Goal: Task Accomplishment & Management: Manage account settings

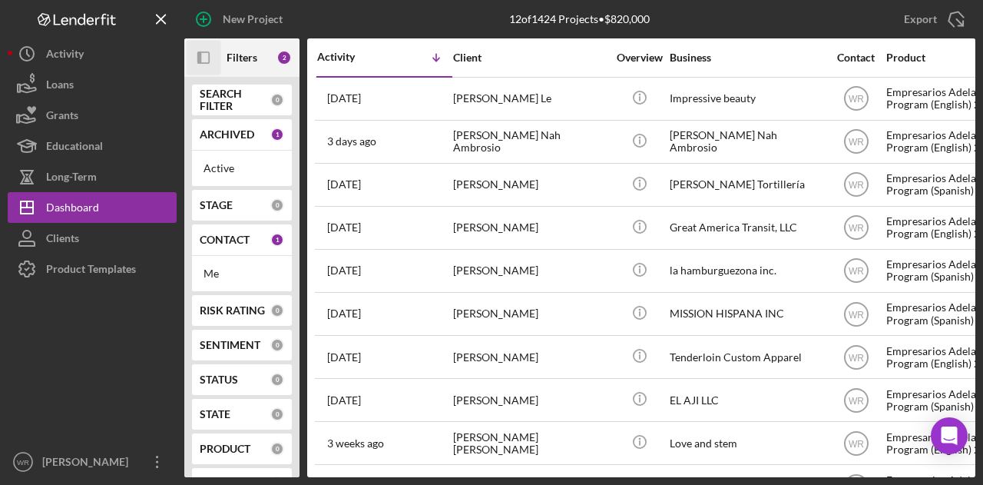
click at [203, 59] on icon "Icon/Panel Side Expand" at bounding box center [204, 58] width 35 height 35
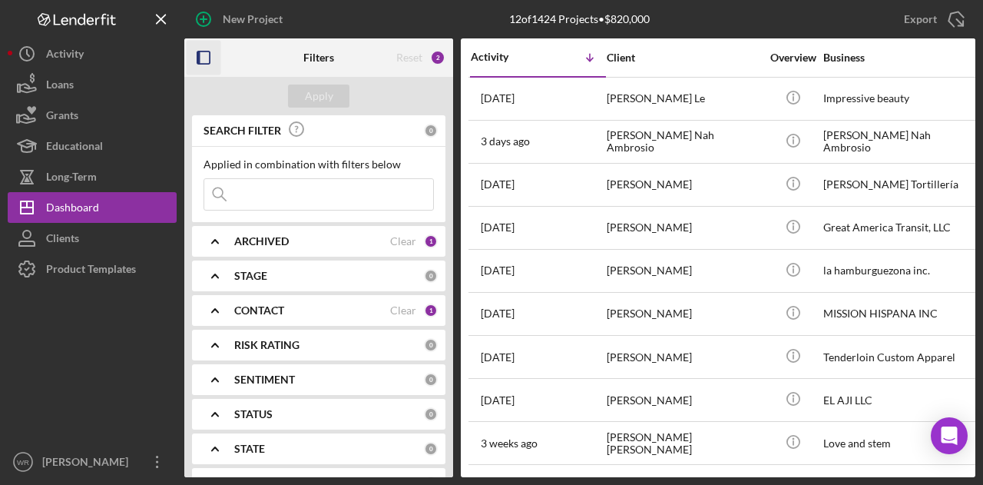
click at [255, 309] on b "CONTACT" at bounding box center [259, 310] width 50 height 12
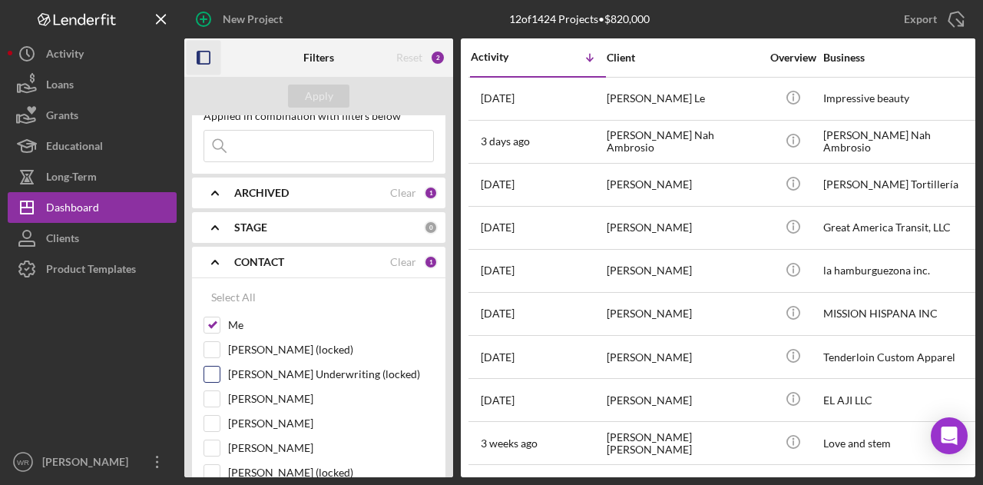
scroll to position [54, 0]
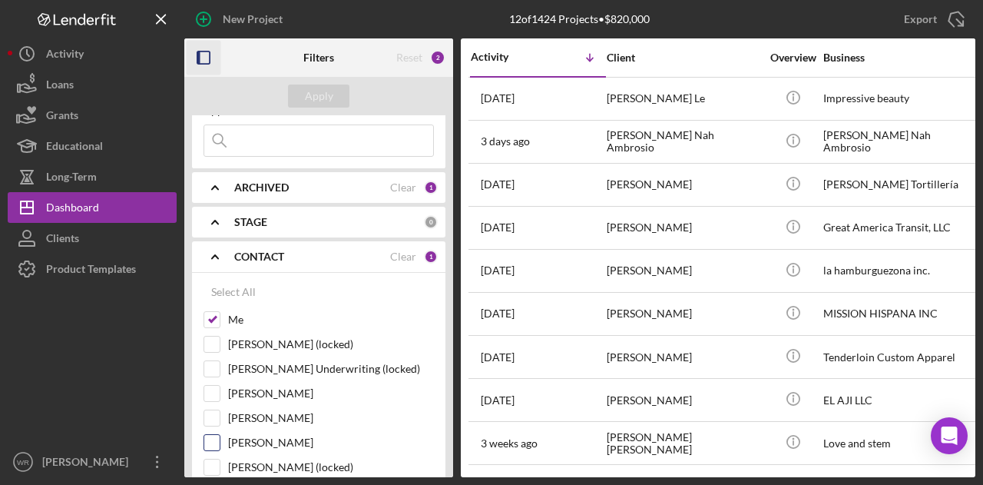
click at [245, 449] on div "[PERSON_NAME]" at bounding box center [319, 446] width 231 height 25
click at [257, 439] on label "[PERSON_NAME]" at bounding box center [331, 442] width 206 height 15
click at [220, 439] on input "[PERSON_NAME]" at bounding box center [211, 442] width 15 height 15
checkbox input "true"
click at [333, 94] on button "Apply" at bounding box center [318, 96] width 61 height 23
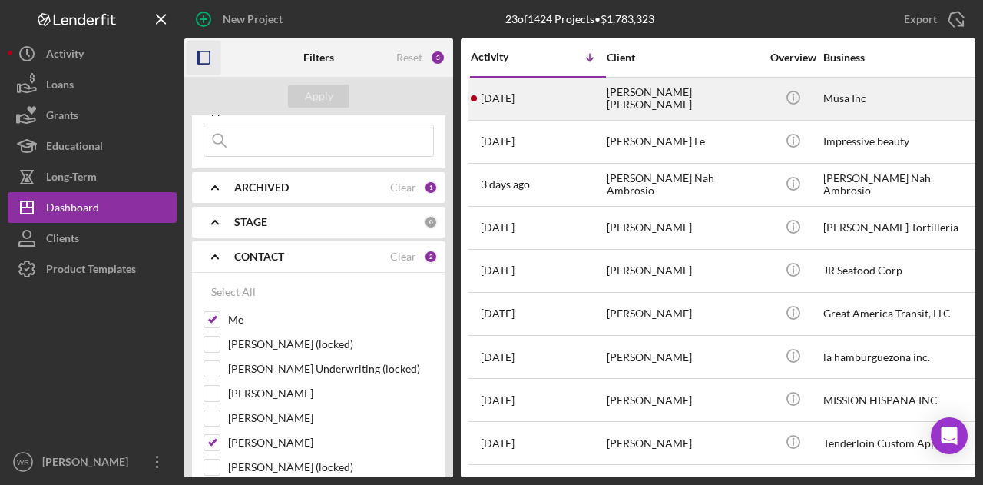
click at [543, 114] on div "[DATE] [PERSON_NAME] [PERSON_NAME]" at bounding box center [538, 98] width 134 height 41
